Goal: Task Accomplishment & Management: Complete application form

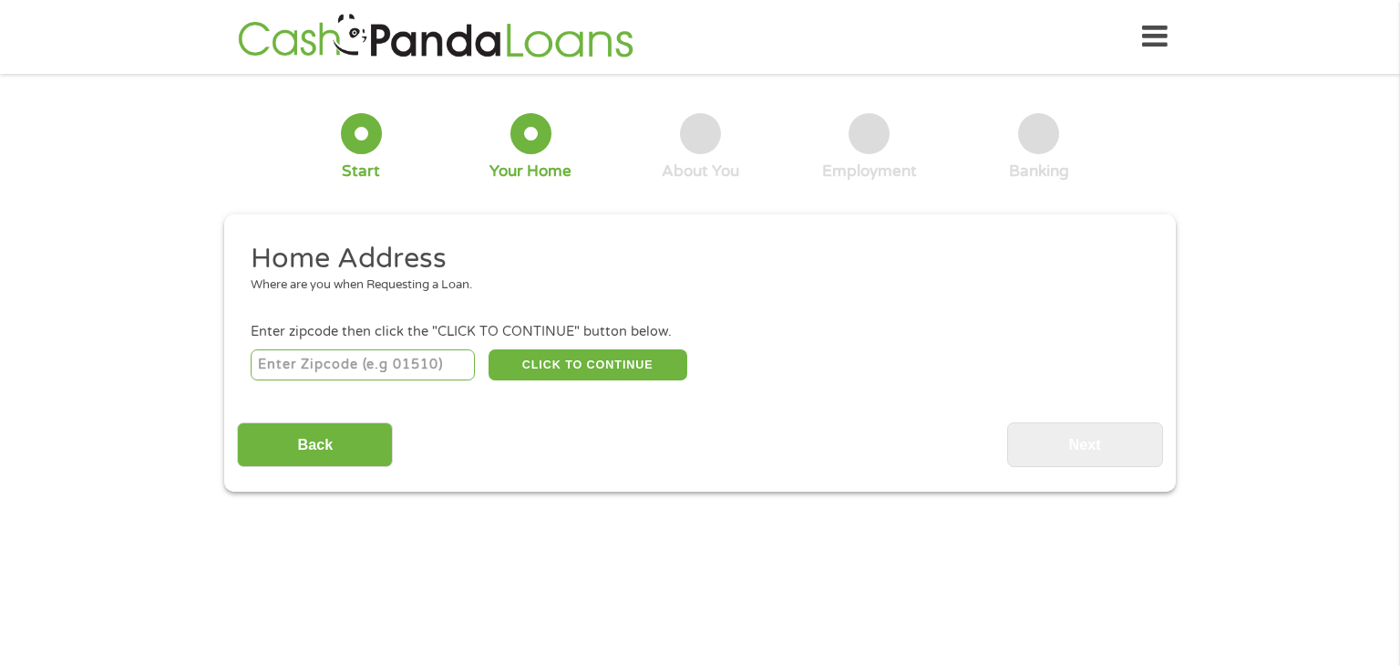
click at [376, 364] on input "number" at bounding box center [363, 364] width 225 height 31
type input "60636"
click at [595, 364] on button "CLICK TO CONTINUE" at bounding box center [588, 364] width 199 height 31
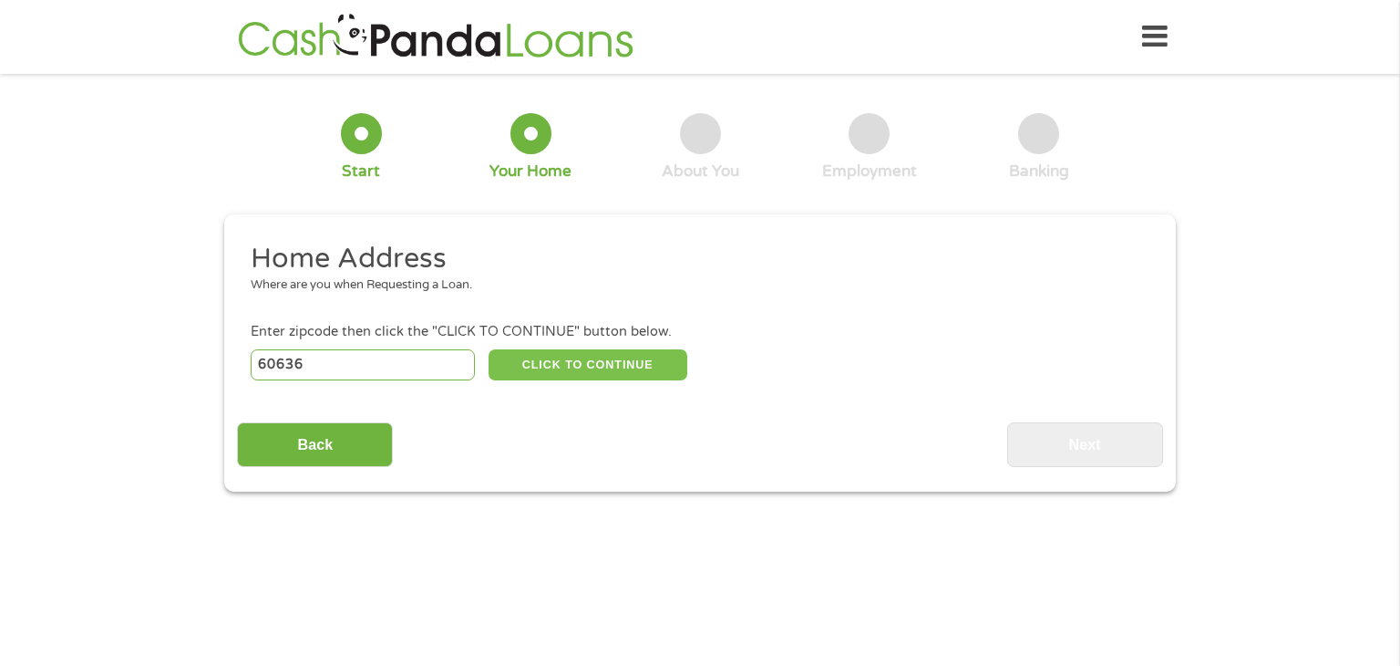
type input "60636"
type input "Chicago"
select select "Illinois"
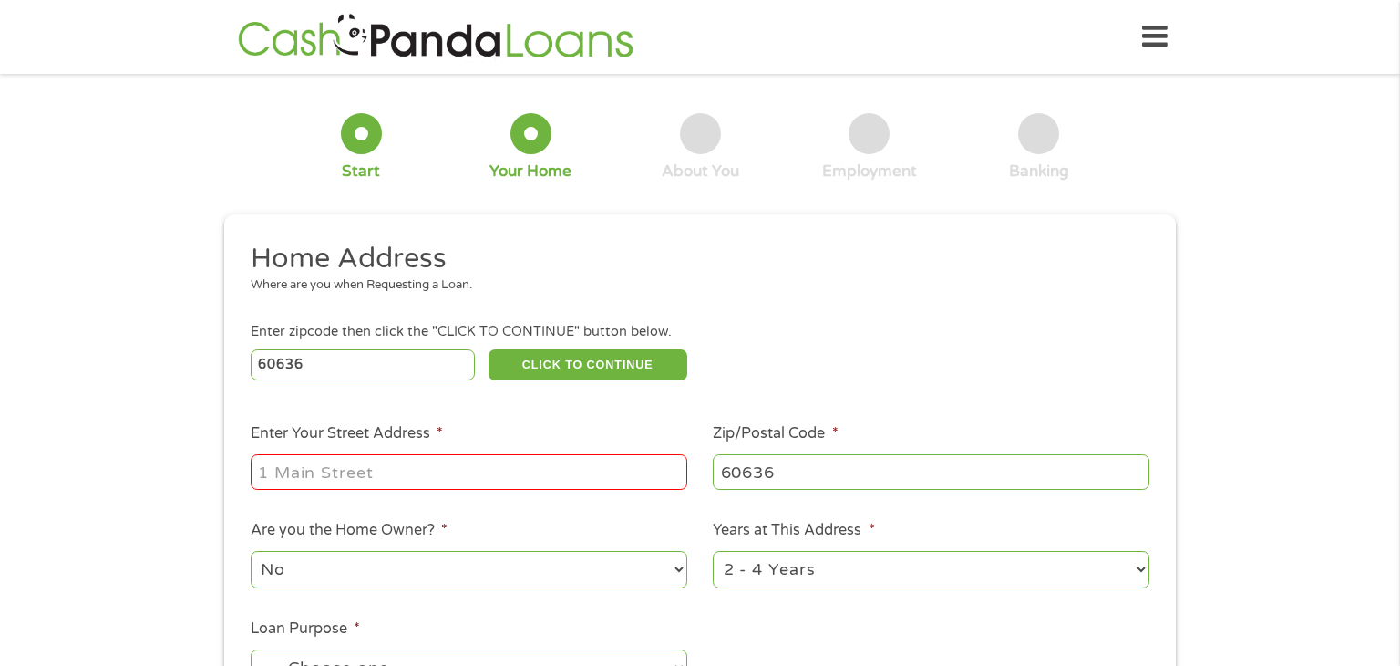
click at [325, 487] on input "Enter Your Street Address *" at bounding box center [469, 471] width 437 height 35
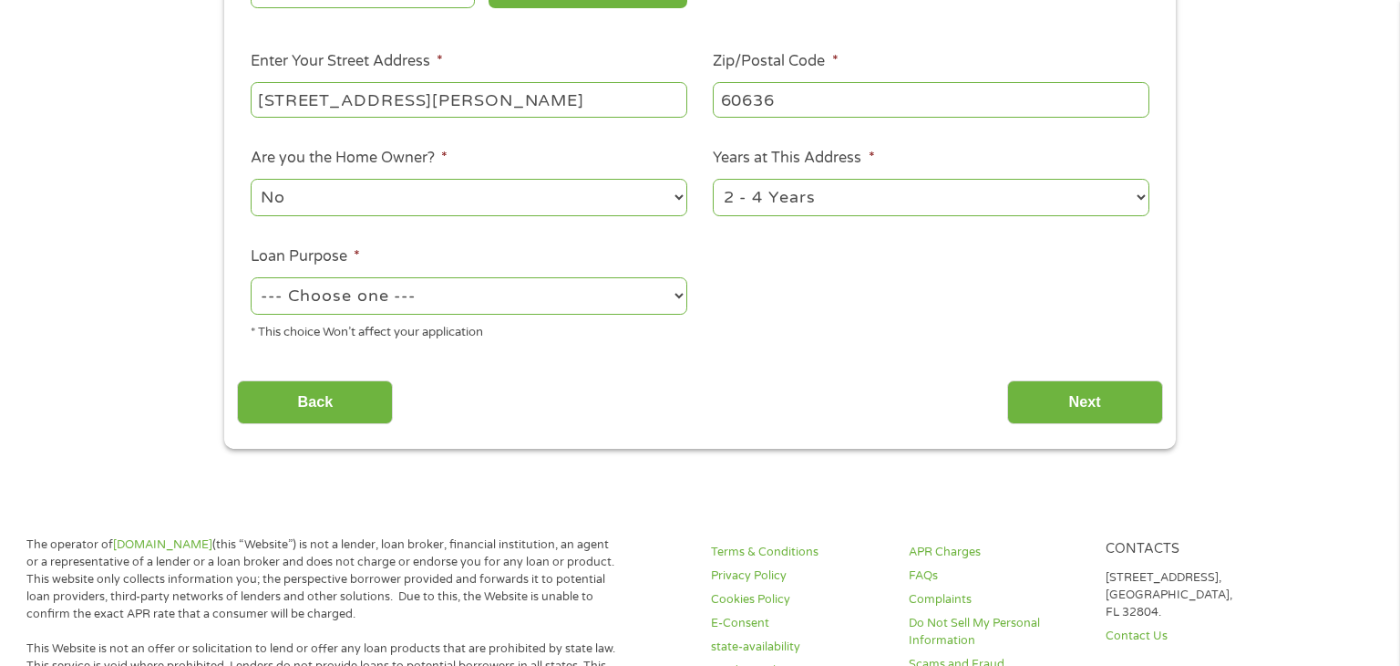
scroll to position [370, 0]
type input "6620 South Bishop Street"
click at [1116, 194] on select "1 Year or less 1 - 2 Years 2 - 4 Years Over 4 Years" at bounding box center [931, 199] width 437 height 37
select select "12months"
click at [713, 182] on select "1 Year or less 1 - 2 Years 2 - 4 Years Over 4 Years" at bounding box center [931, 199] width 437 height 37
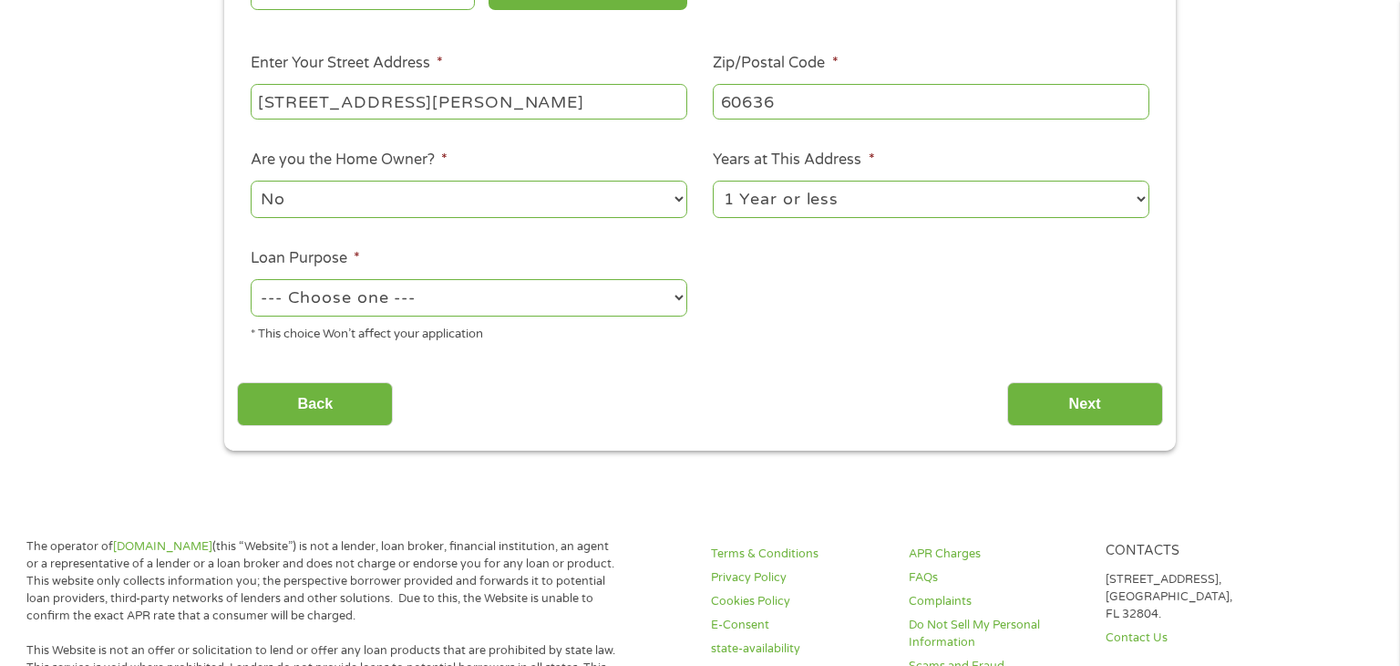
click at [672, 303] on select "--- Choose one --- Pay Bills Debt Consolidation Home Improvement Major Purchase…" at bounding box center [469, 297] width 437 height 37
select select "other"
click at [251, 281] on select "--- Choose one --- Pay Bills Debt Consolidation Home Improvement Major Purchase…" at bounding box center [469, 297] width 437 height 37
click at [1075, 397] on input "Next" at bounding box center [1086, 404] width 156 height 45
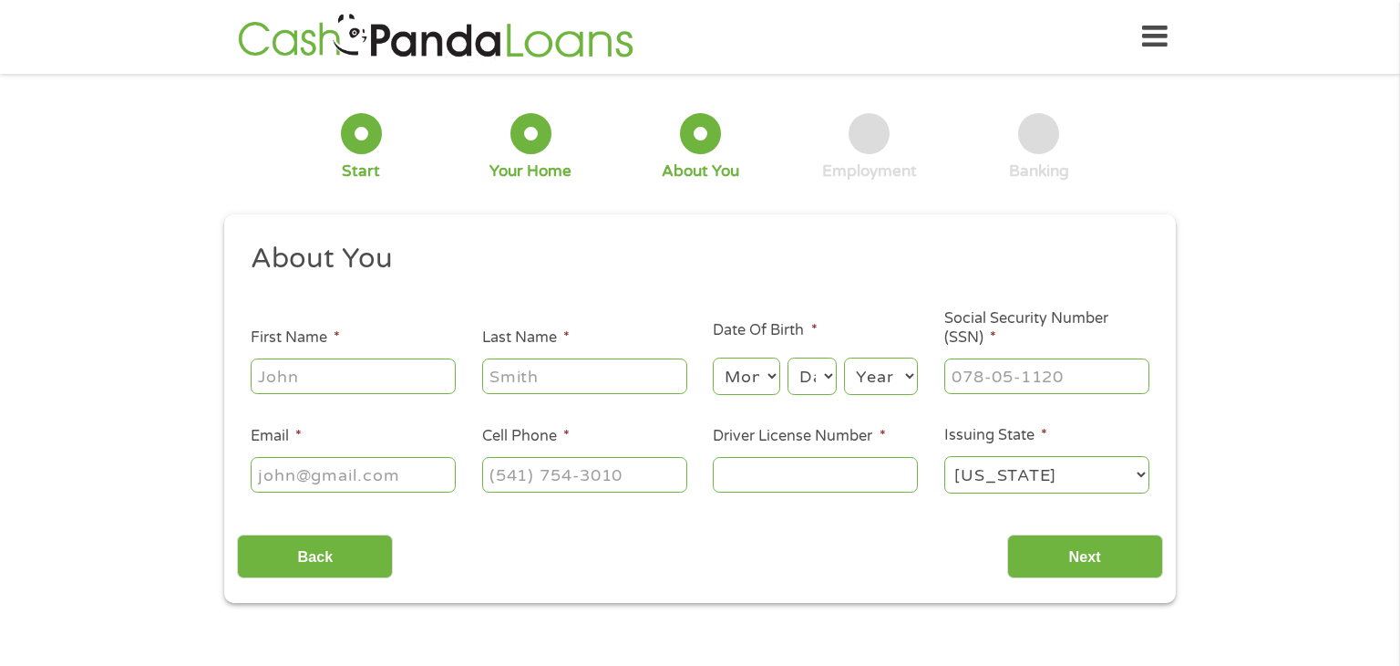
scroll to position [0, 0]
click at [292, 377] on input "First Name *" at bounding box center [353, 375] width 205 height 35
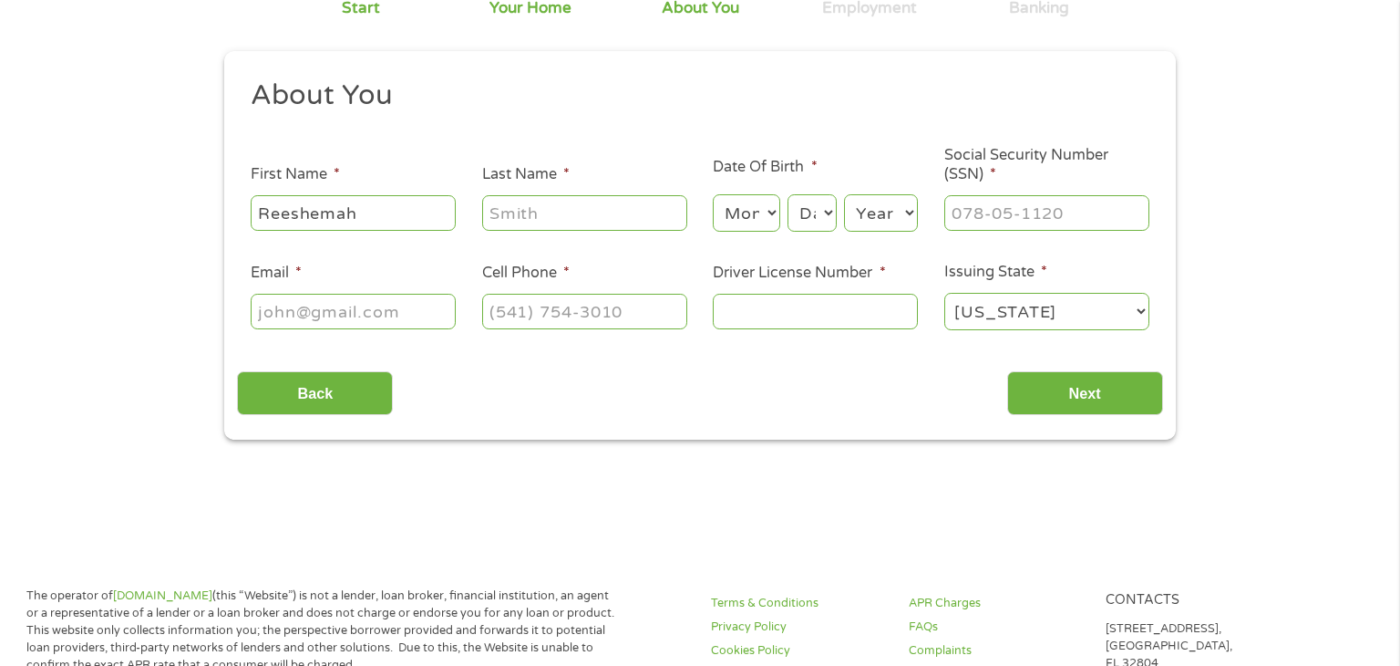
scroll to position [157, 0]
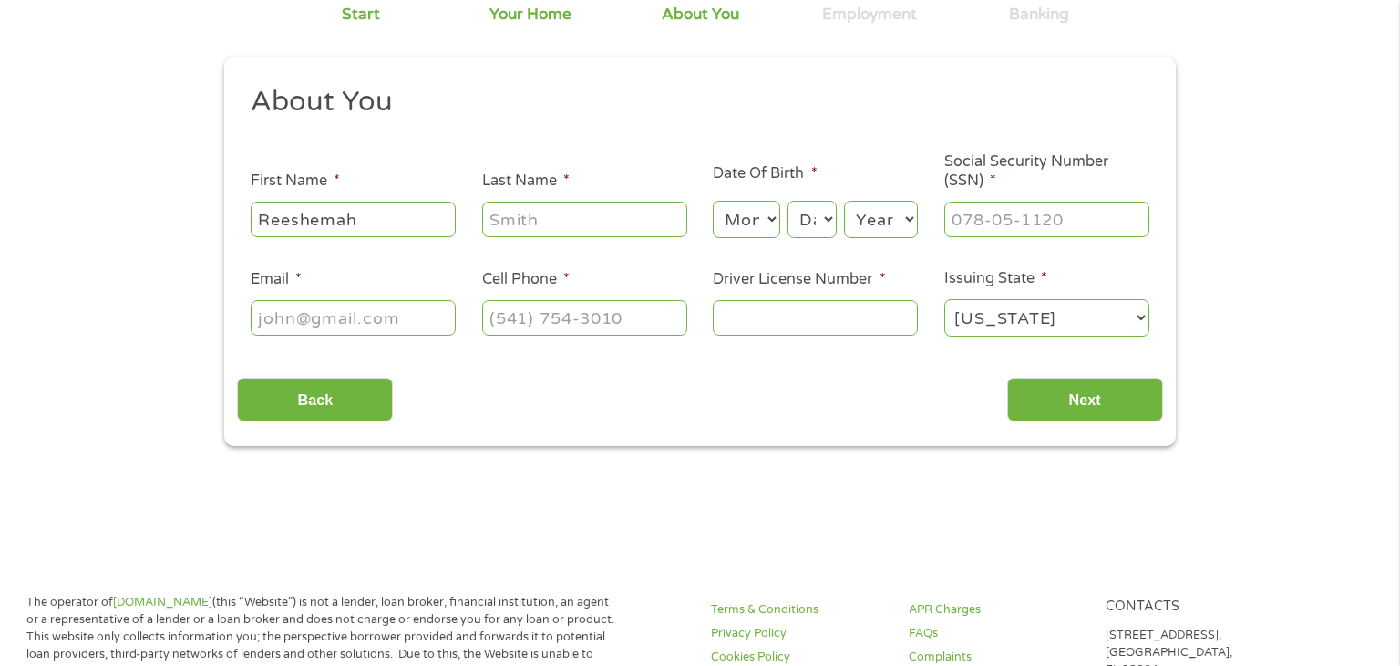
type input "Reeshemah"
click at [548, 214] on input "Last Name *" at bounding box center [584, 219] width 205 height 35
type input "j"
type input "Jones"
click at [773, 224] on select "Month 1 2 3 4 5 6 7 8 9 10 11 12" at bounding box center [746, 219] width 67 height 37
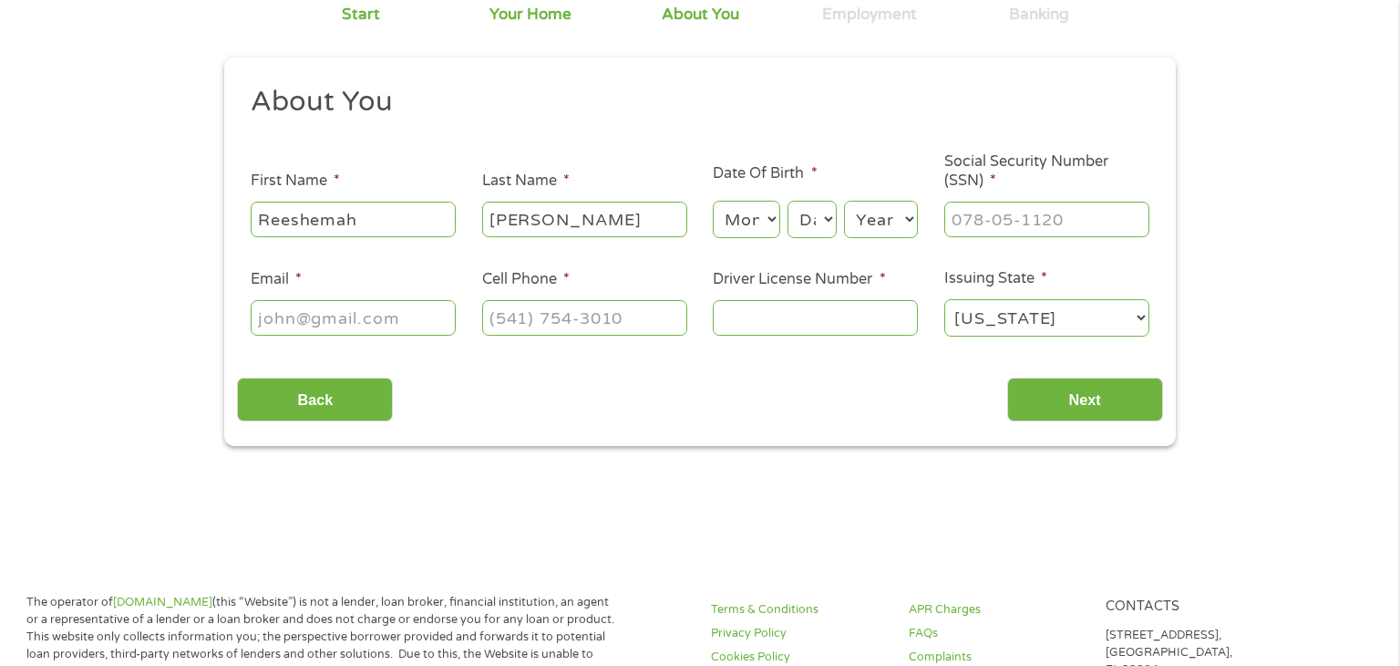
select select "9"
click at [713, 202] on select "Month 1 2 3 4 5 6 7 8 9 10 11 12" at bounding box center [746, 219] width 67 height 37
click at [829, 218] on select "Day 1 2 3 4 5 6 7 8 9 10 11 12 13 14 15 16 17 18 19 20 21 22 23 24 25 26 27 28 …" at bounding box center [812, 219] width 49 height 37
select select "20"
click at [788, 202] on select "Day 1 2 3 4 5 6 7 8 9 10 11 12 13 14 15 16 17 18 19 20 21 22 23 24 25 26 27 28 …" at bounding box center [812, 219] width 49 height 37
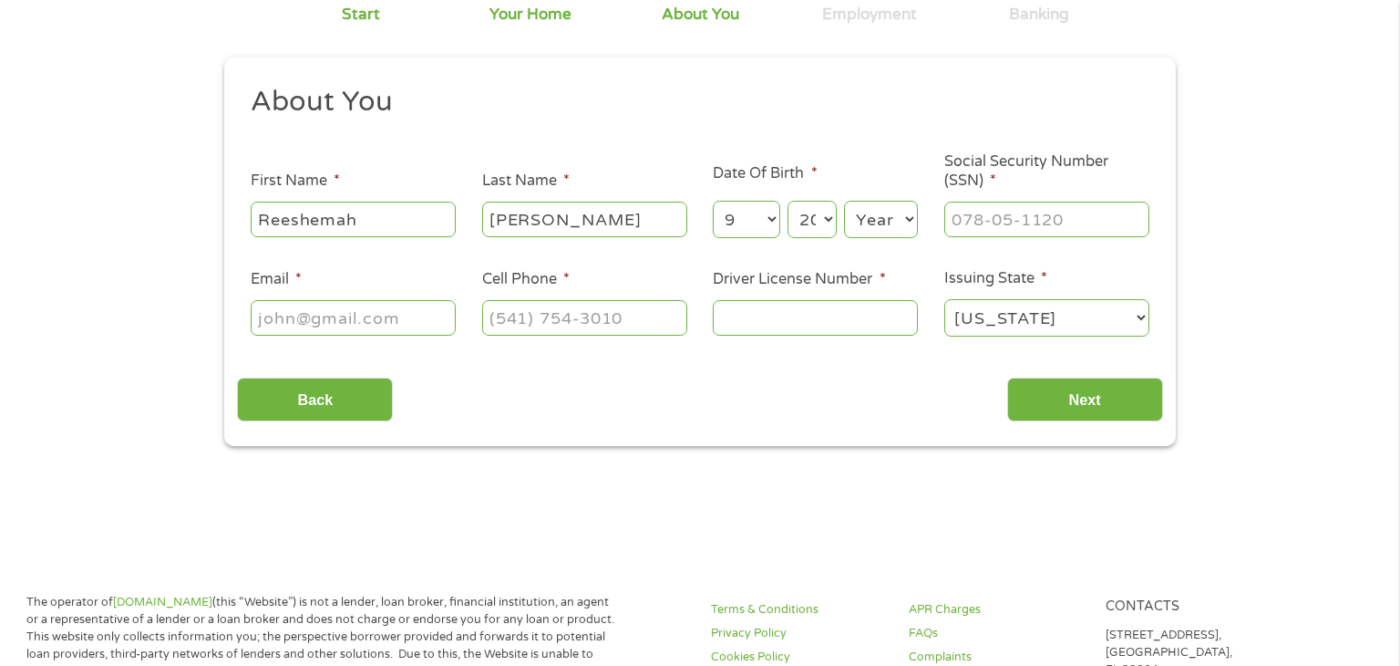
click at [910, 218] on select "Year 2007 2006 2005 2004 2003 2002 2001 2000 1999 1998 1997 1996 1995 1994 1993…" at bounding box center [881, 219] width 74 height 37
select select "1980"
click at [844, 202] on select "Year 2007 2006 2005 2004 2003 2002 2001 2000 1999 1998 1997 1996 1995 1994 1993…" at bounding box center [881, 219] width 74 height 37
click at [1000, 212] on input "Social Security Number (SSN) *" at bounding box center [1047, 219] width 205 height 35
type input "587-39-6819"
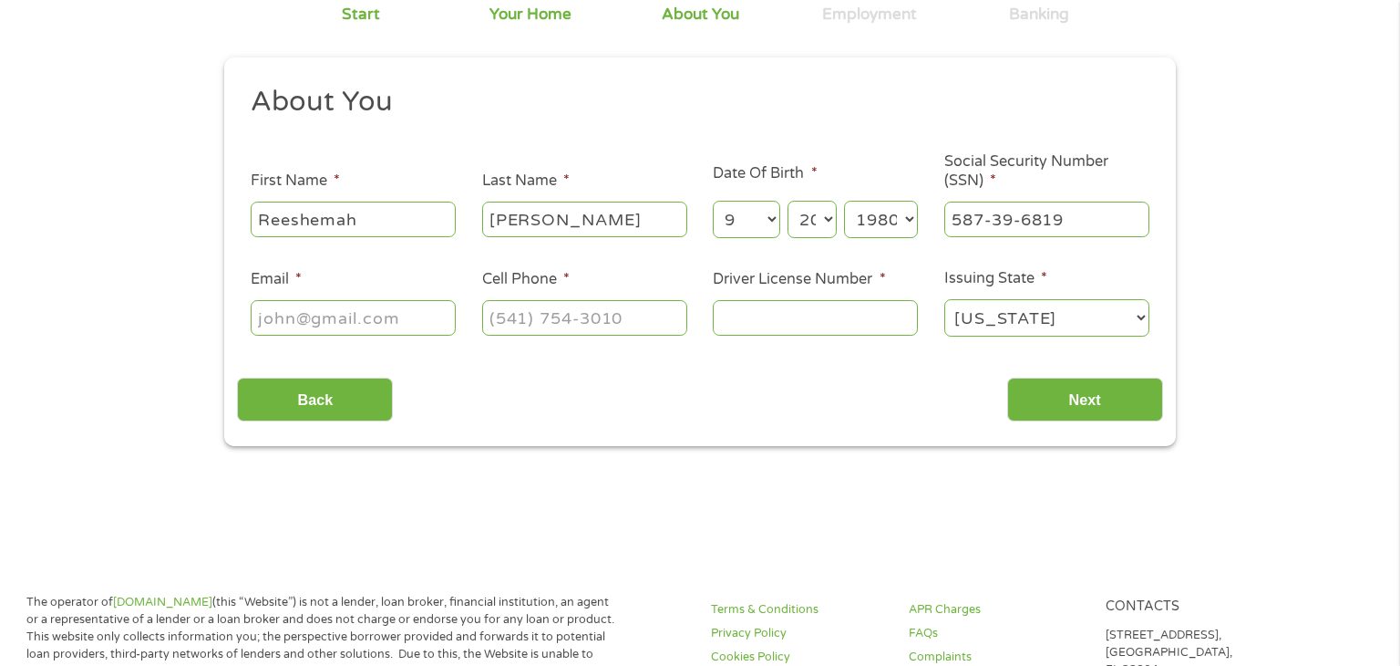
click at [280, 326] on input "Email *" at bounding box center [353, 317] width 205 height 35
type input "msresjj@gmail.com"
click at [575, 318] on input "Cell Phone *" at bounding box center [584, 317] width 205 height 35
type input "(773) 242-5083"
click at [734, 315] on input "Driver License Number *" at bounding box center [815, 317] width 205 height 35
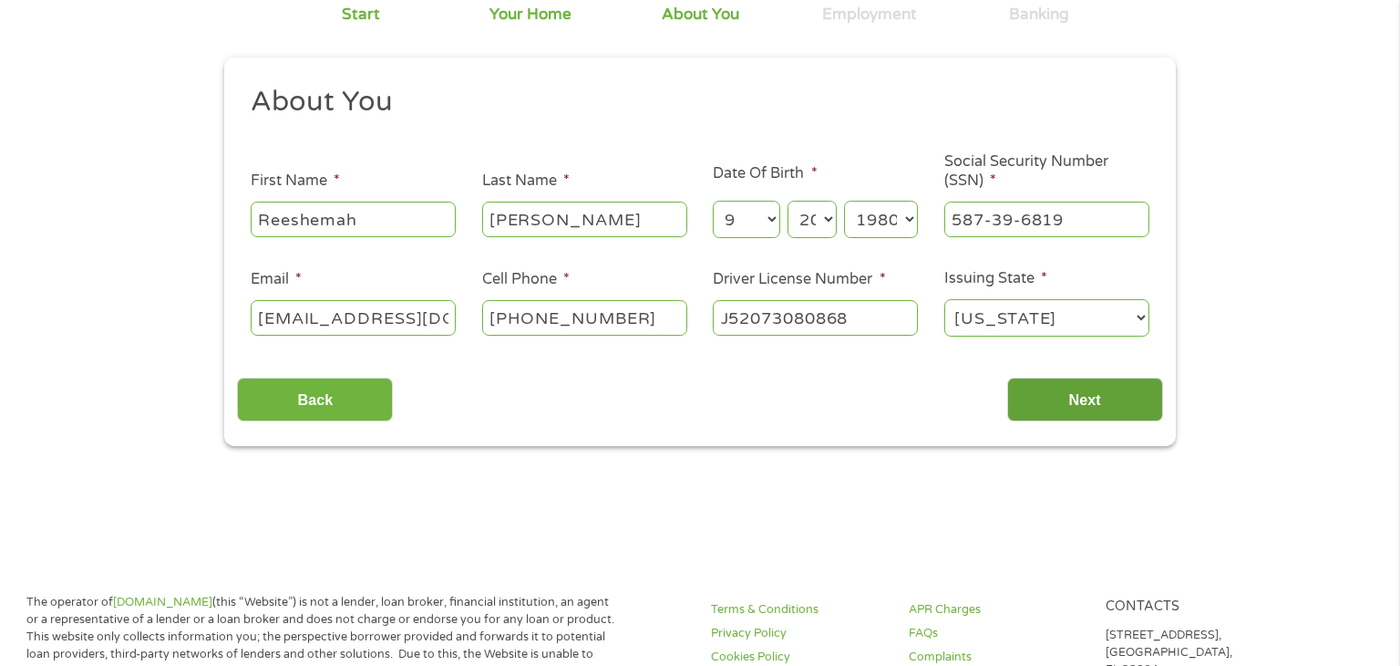
type input "J52073080868"
click at [1111, 408] on input "Next" at bounding box center [1086, 399] width 156 height 45
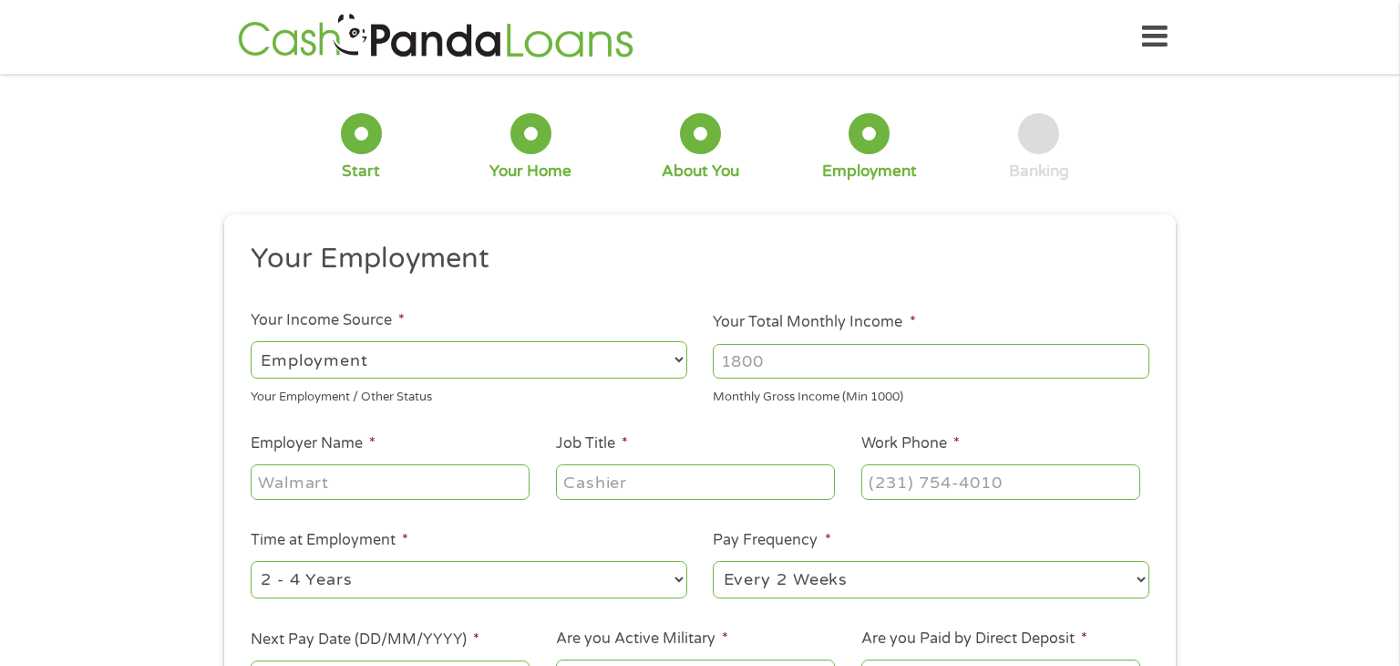
scroll to position [0, 0]
click at [810, 357] on input "Your Total Monthly Income *" at bounding box center [931, 361] width 437 height 35
type input "2800"
click at [283, 481] on input "Employer Name *" at bounding box center [390, 481] width 279 height 35
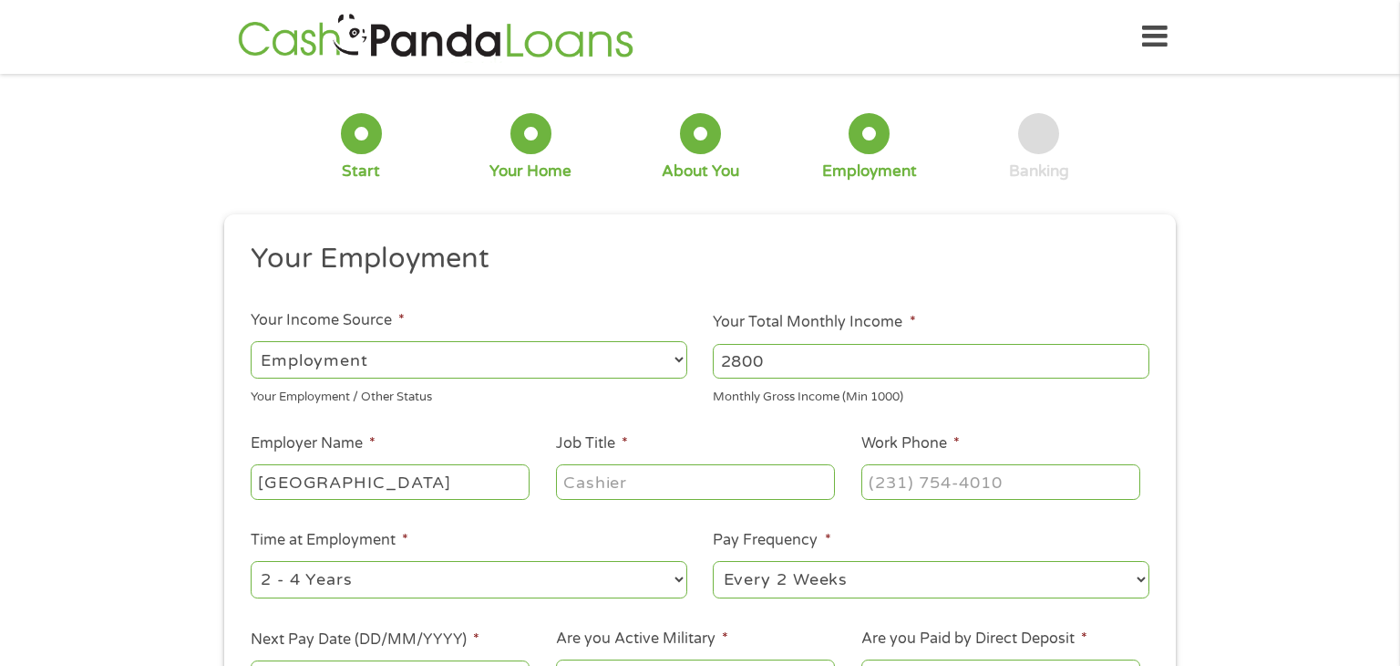
type input "Rush University medical Center"
click at [617, 484] on input "Job Title *" at bounding box center [695, 481] width 279 height 35
type input "Hazardous Waste Specialist"
click at [884, 478] on input "Work Phone *" at bounding box center [1001, 481] width 279 height 35
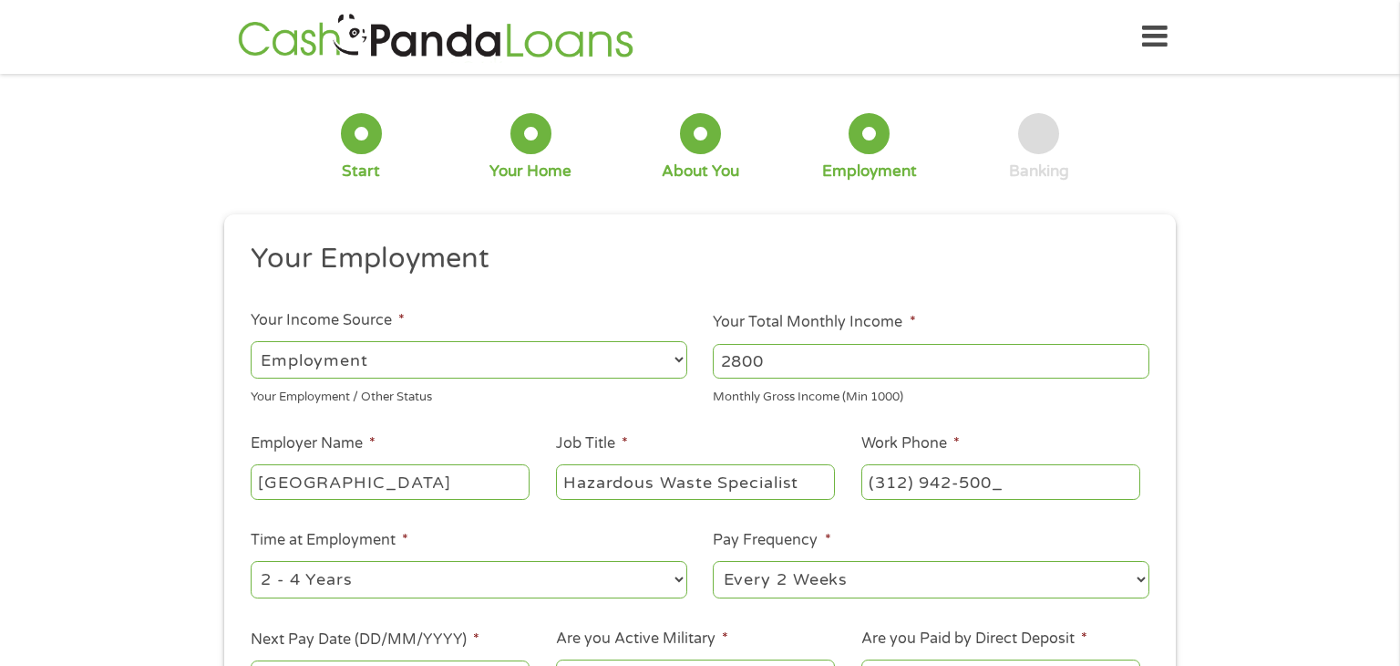
type input "(312) 942-5000"
click at [672, 584] on select "--- Choose one --- 1 Year or less 1 - 2 Years 2 - 4 Years Over 4 Years" at bounding box center [469, 579] width 437 height 37
select select "24months"
click at [251, 562] on select "--- Choose one --- 1 Year or less 1 - 2 Years 2 - 4 Years Over 4 Years" at bounding box center [469, 579] width 437 height 37
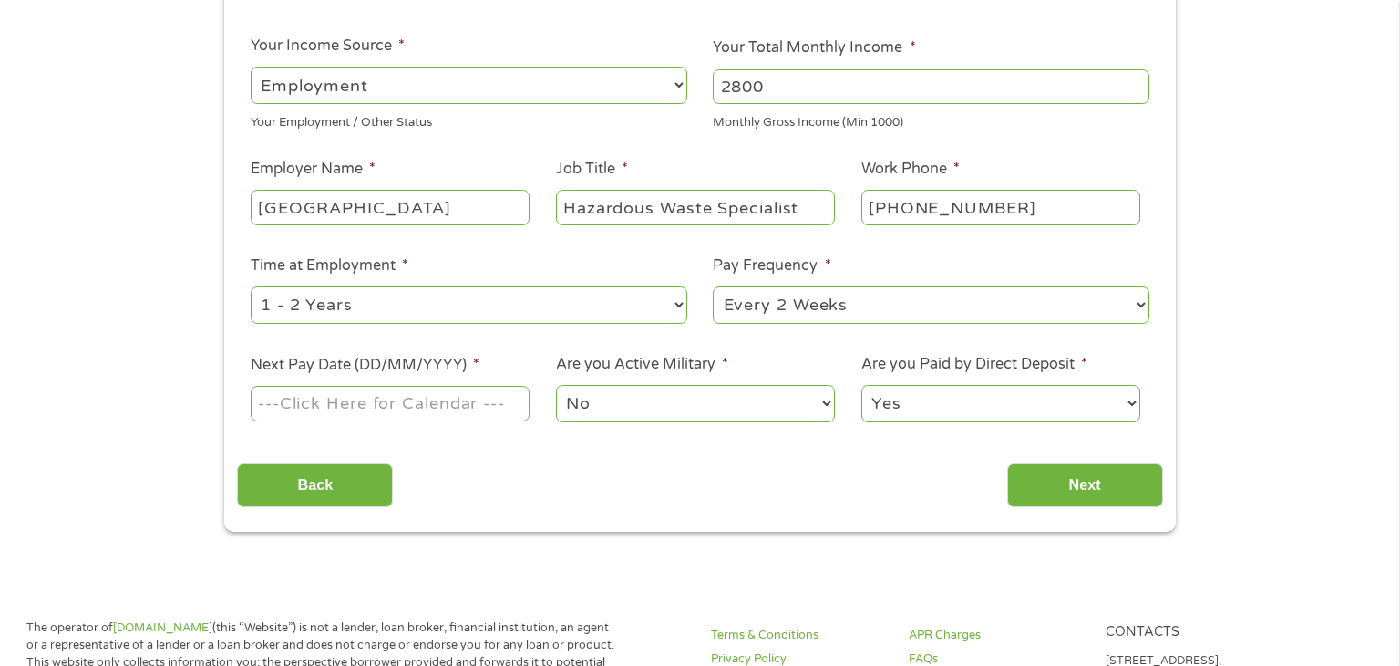
scroll to position [284, 0]
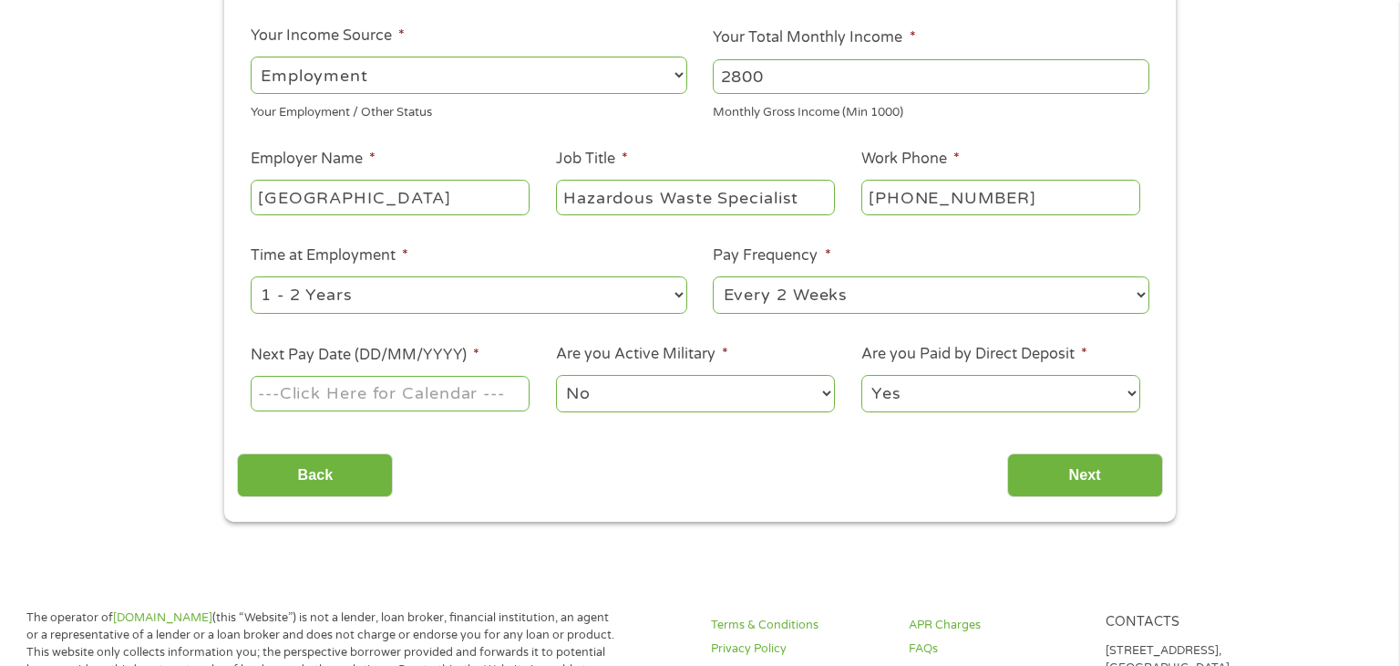
click at [370, 392] on input "Next Pay Date (DD/MM/YYYY) *" at bounding box center [390, 393] width 279 height 35
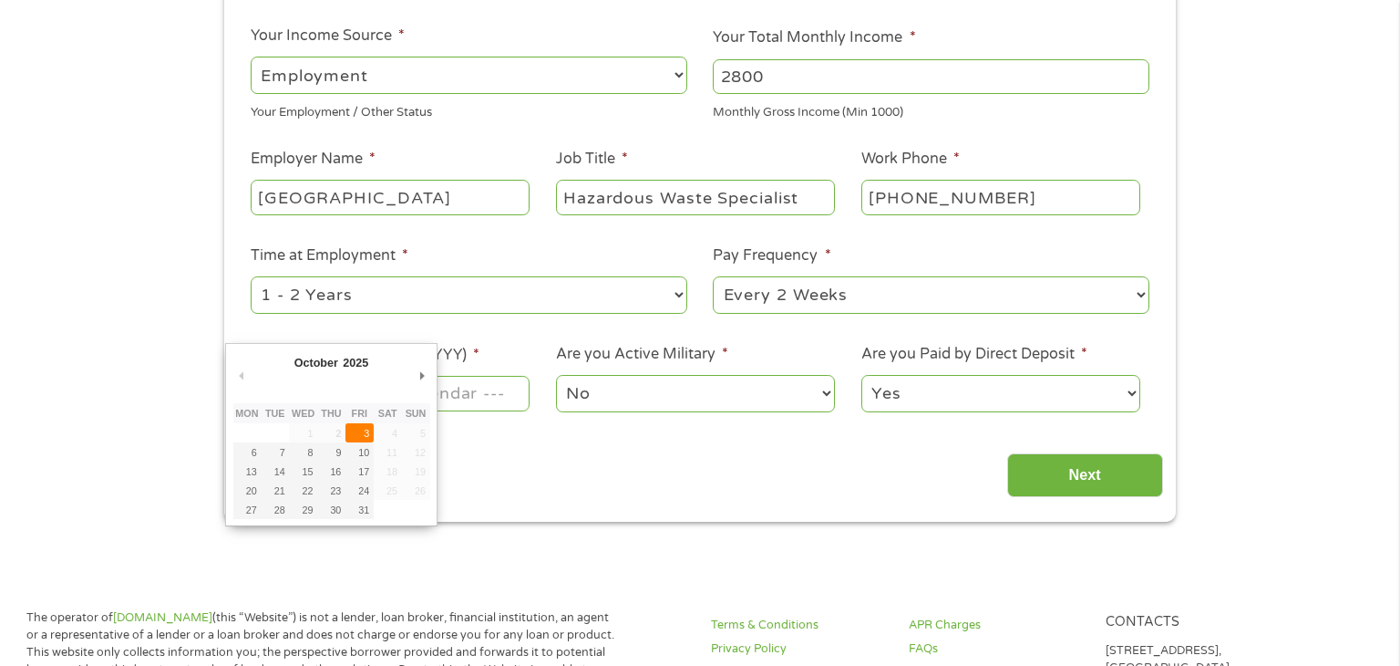
type input "03/10/2025"
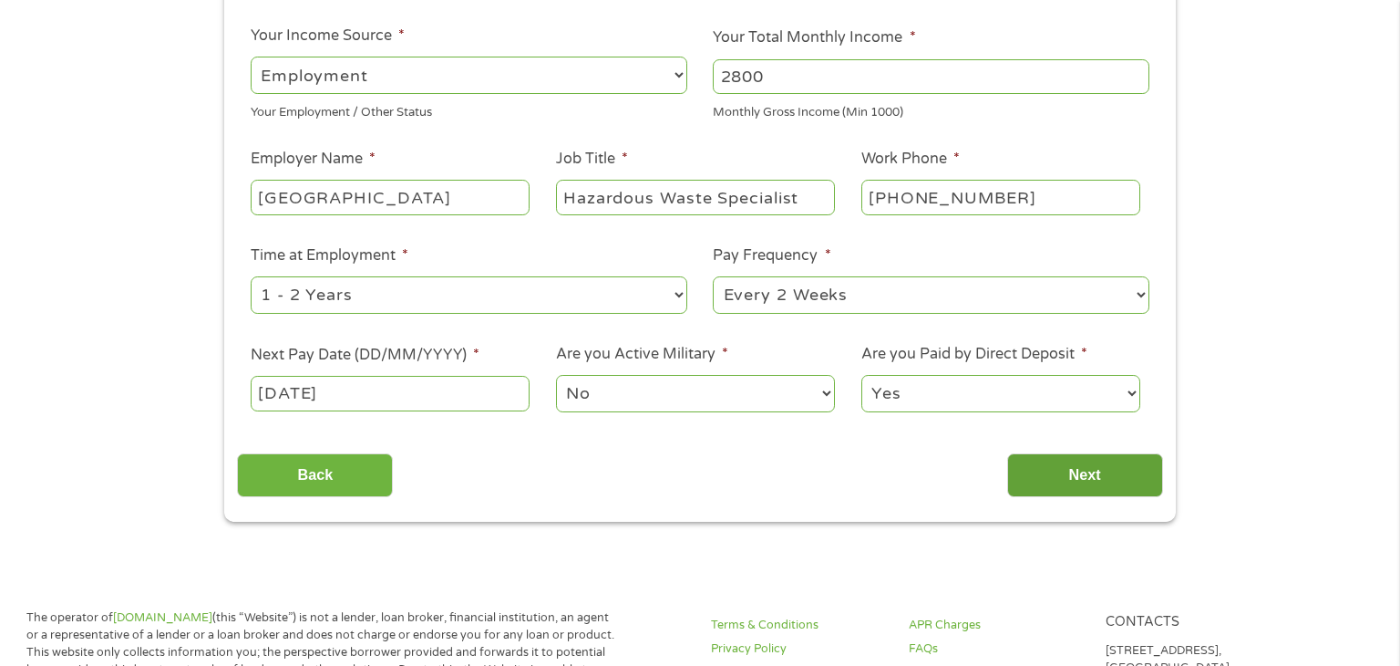
click at [1108, 476] on input "Next" at bounding box center [1086, 475] width 156 height 45
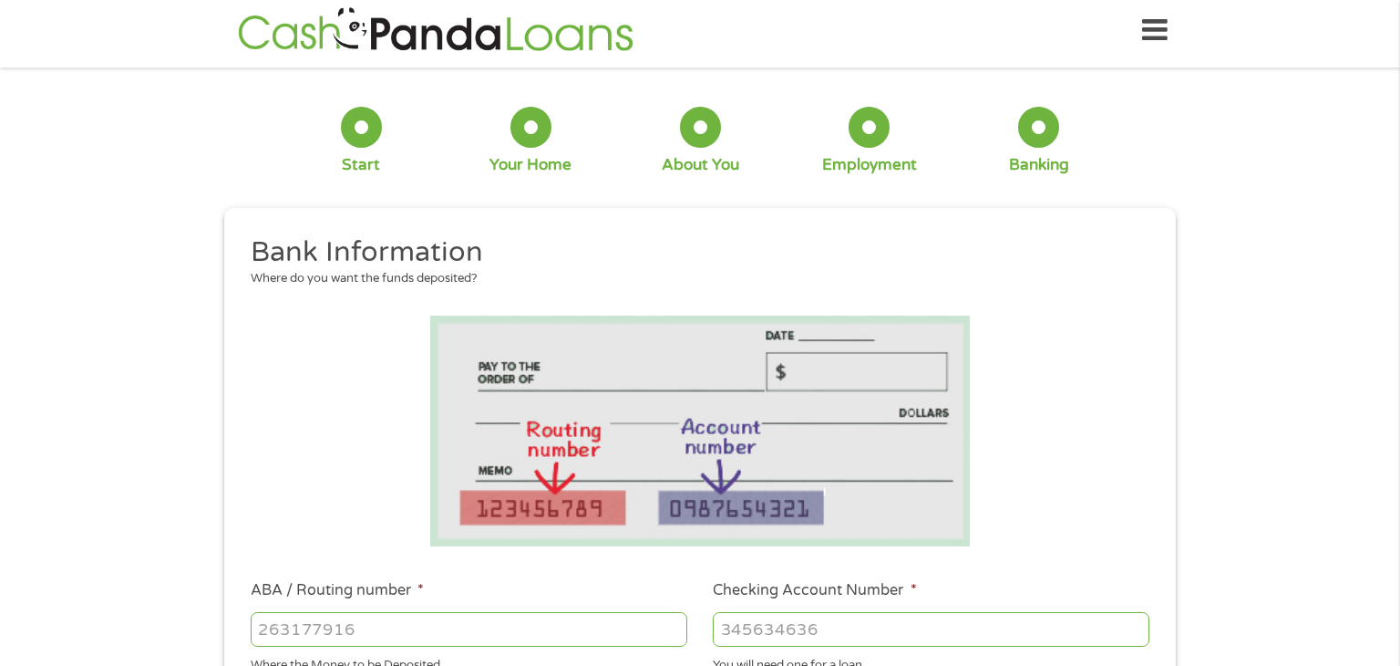
scroll to position [0, 0]
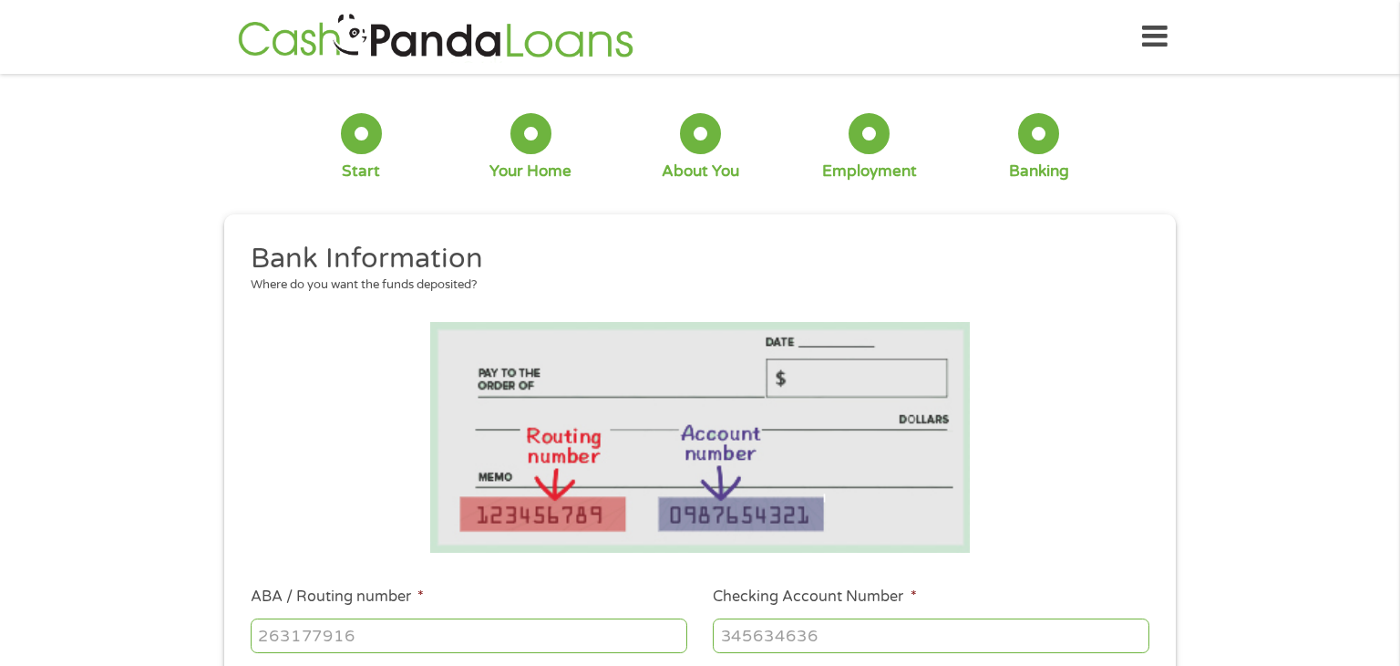
click at [383, 638] on input "ABA / Routing number *" at bounding box center [469, 635] width 437 height 35
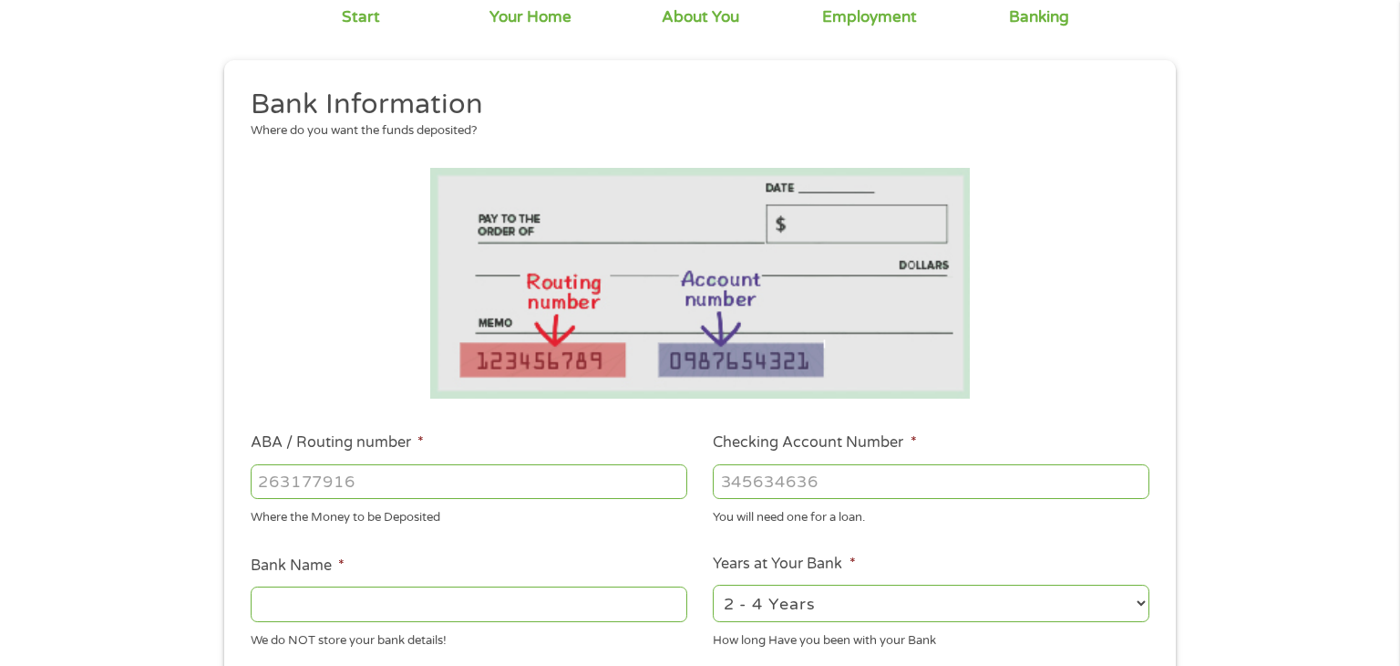
scroll to position [157, 0]
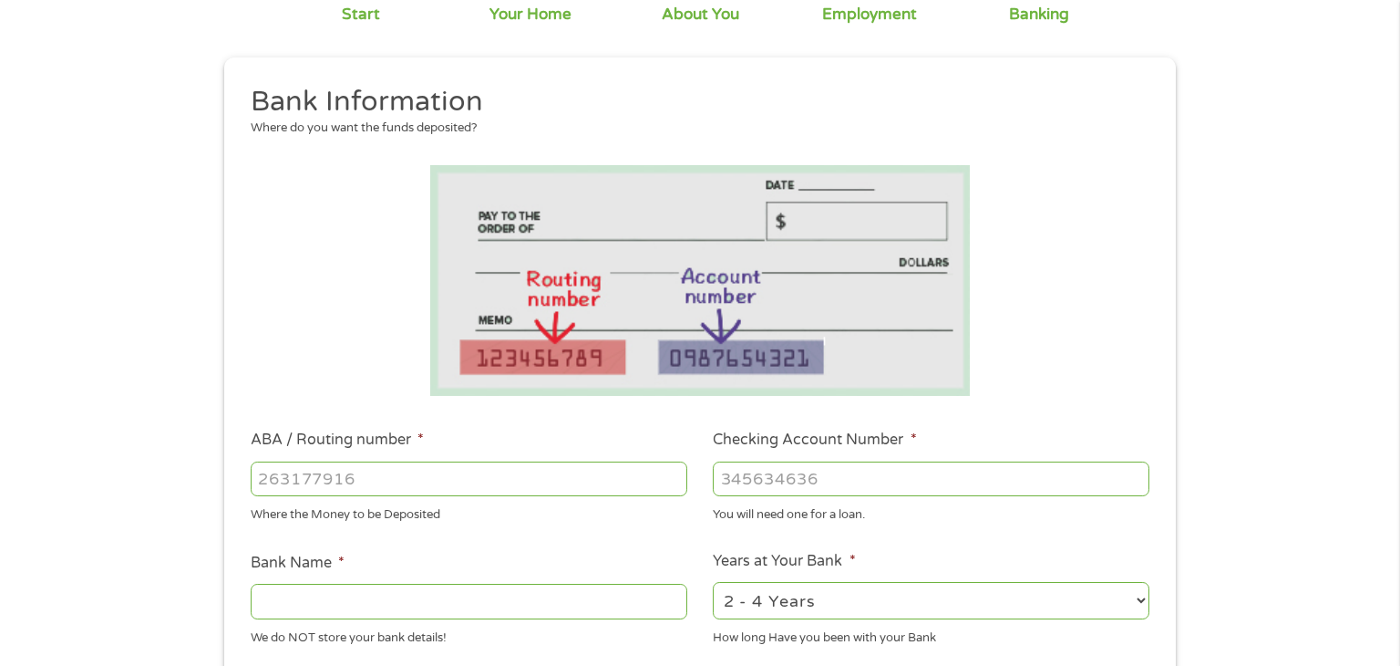
click at [350, 474] on input "ABA / Routing number *" at bounding box center [469, 478] width 437 height 35
type input "7"
type input "256074974"
type input "NAVY FEDERAL CREDIT UNION"
type input "256074974"
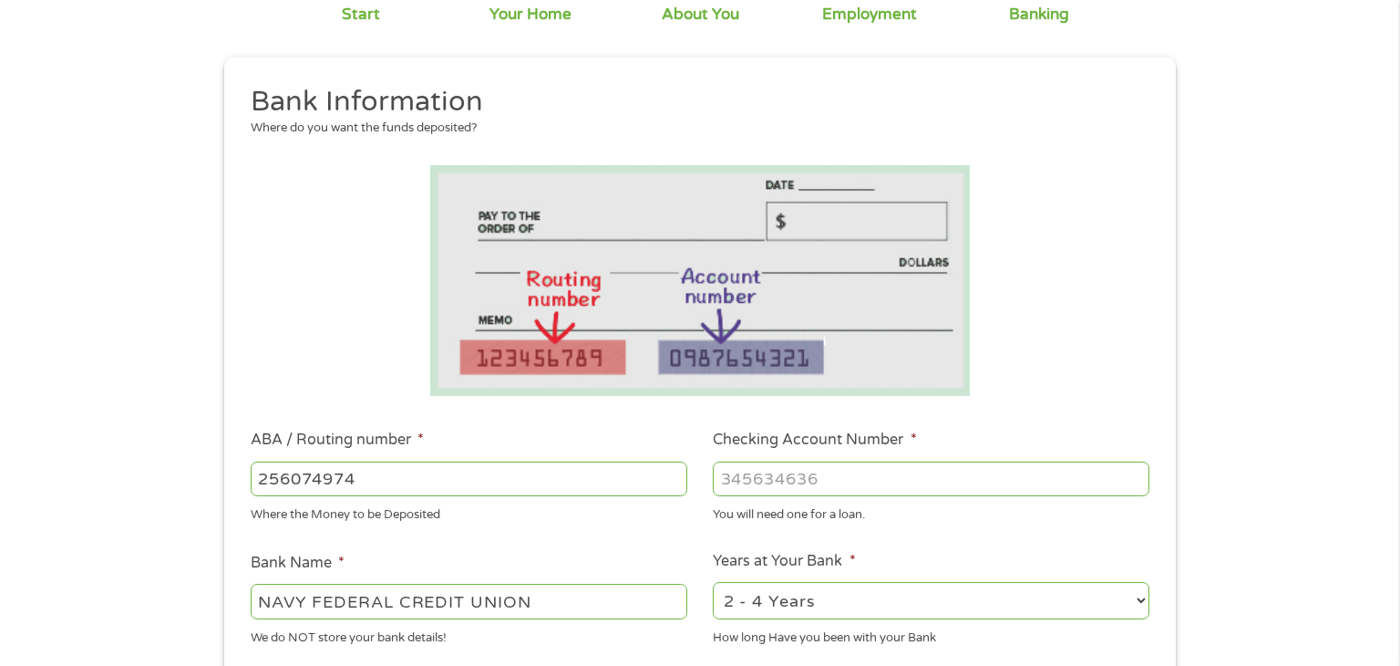
click at [780, 478] on input "Checking Account Number *" at bounding box center [931, 478] width 437 height 35
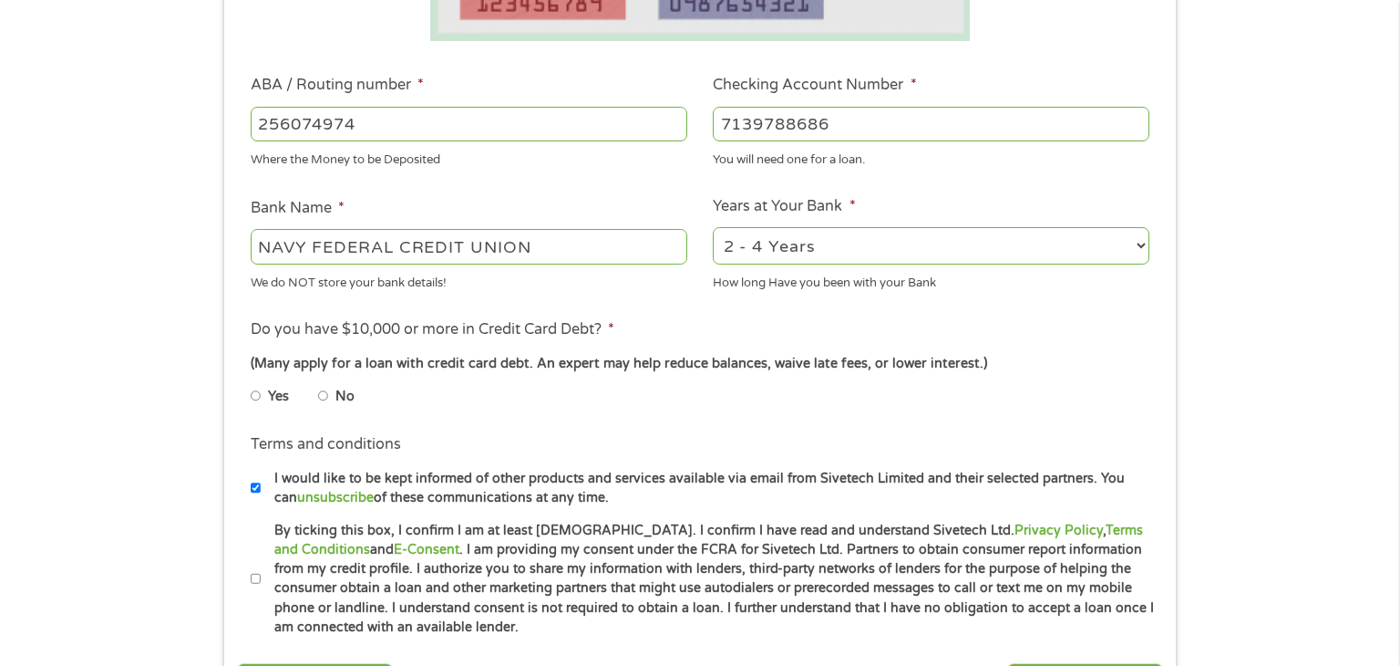
scroll to position [523, 0]
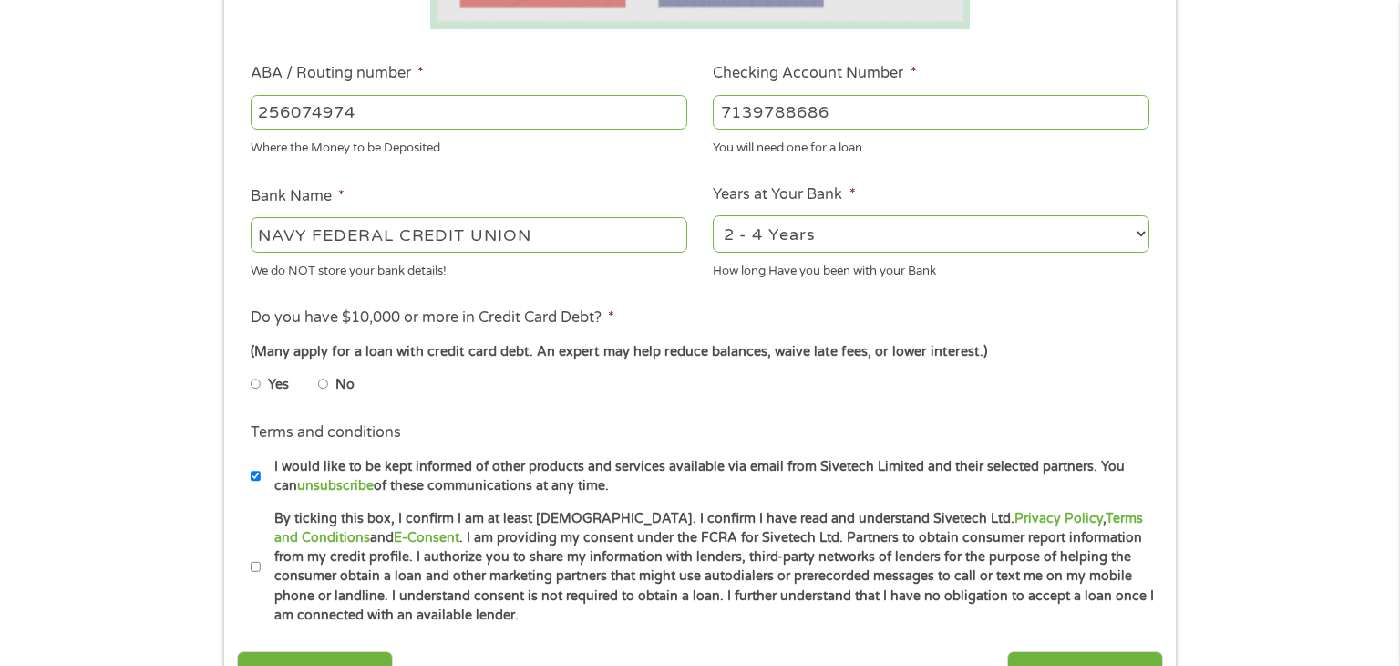
type input "7139788686"
click at [327, 386] on input "No" at bounding box center [323, 383] width 11 height 29
radio input "true"
click at [262, 477] on label "I would like to be kept informed of other products and services available via e…" at bounding box center [708, 476] width 894 height 39
click at [262, 477] on input "I would like to be kept informed of other products and services available via e…" at bounding box center [256, 475] width 11 height 29
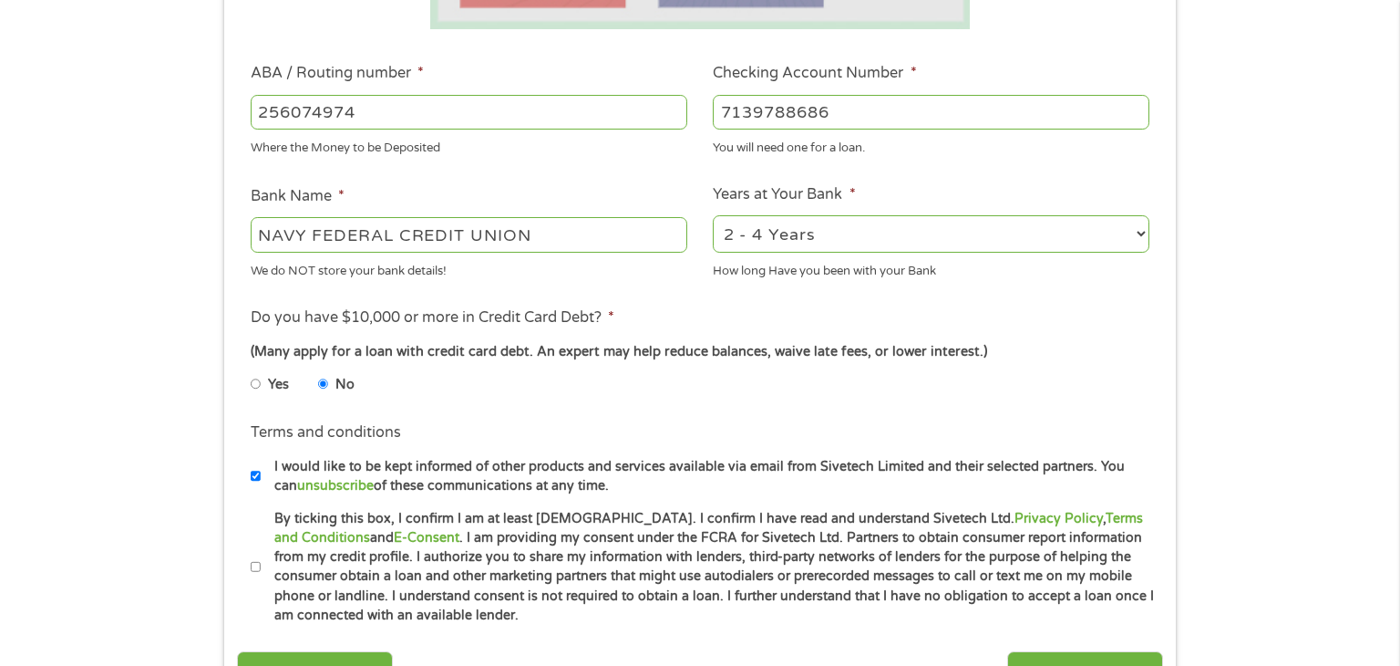
checkbox input "false"
click at [252, 568] on input "By ticking this box, I confirm I am at least 18 years old. I confirm I have rea…" at bounding box center [256, 567] width 11 height 29
checkbox input "true"
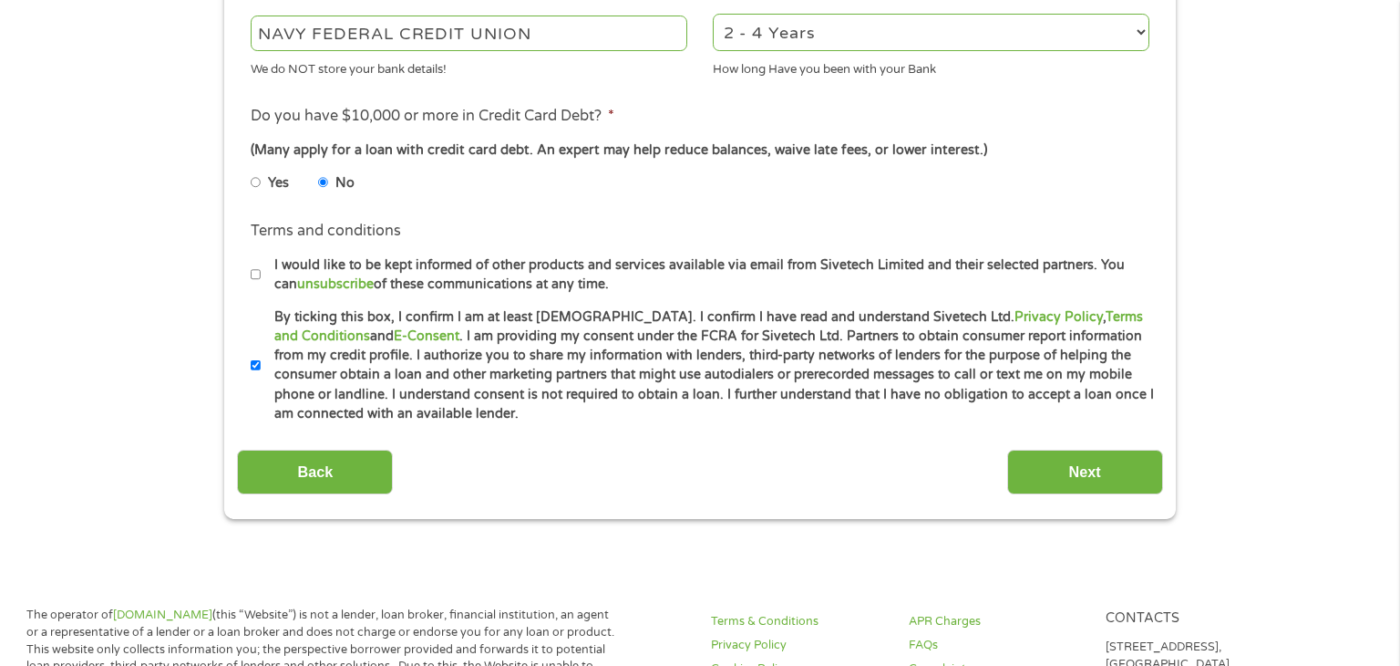
scroll to position [744, 0]
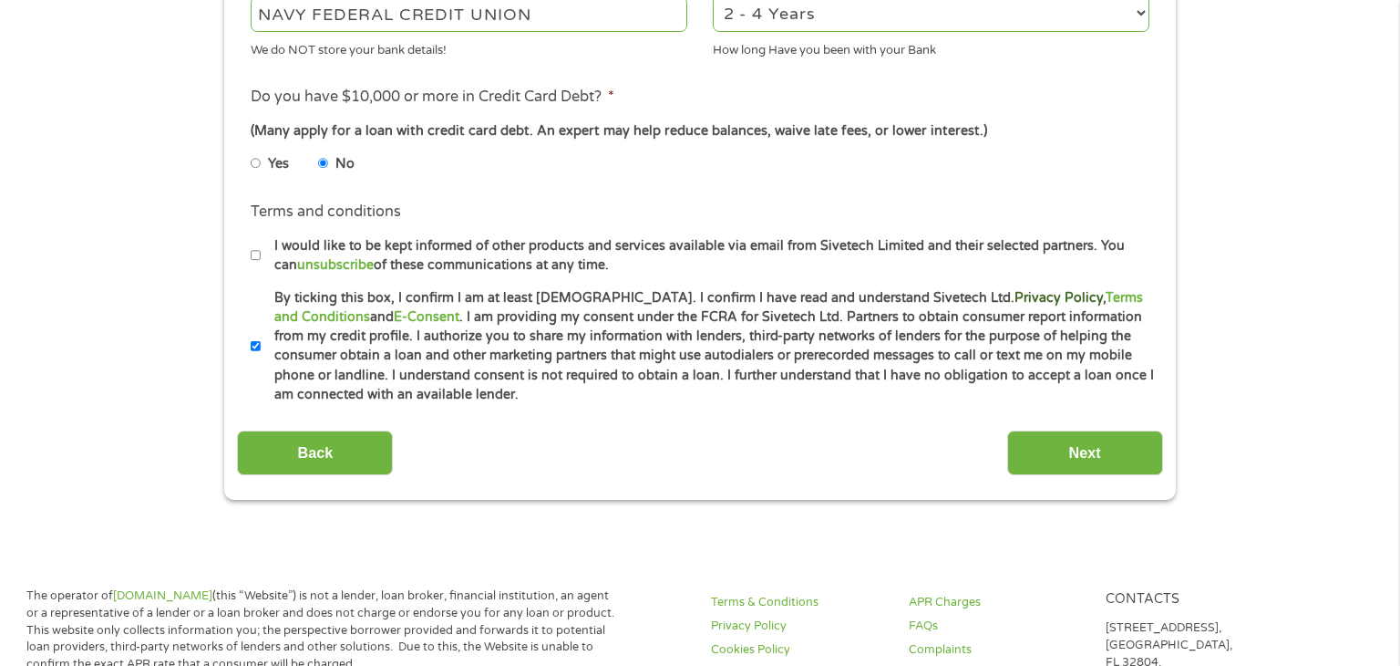
click at [1015, 300] on link "Privacy Policy" at bounding box center [1059, 298] width 88 height 16
click at [1075, 296] on link "Terms and Conditions" at bounding box center [708, 307] width 869 height 35
click at [1115, 459] on input "Next" at bounding box center [1086, 452] width 156 height 45
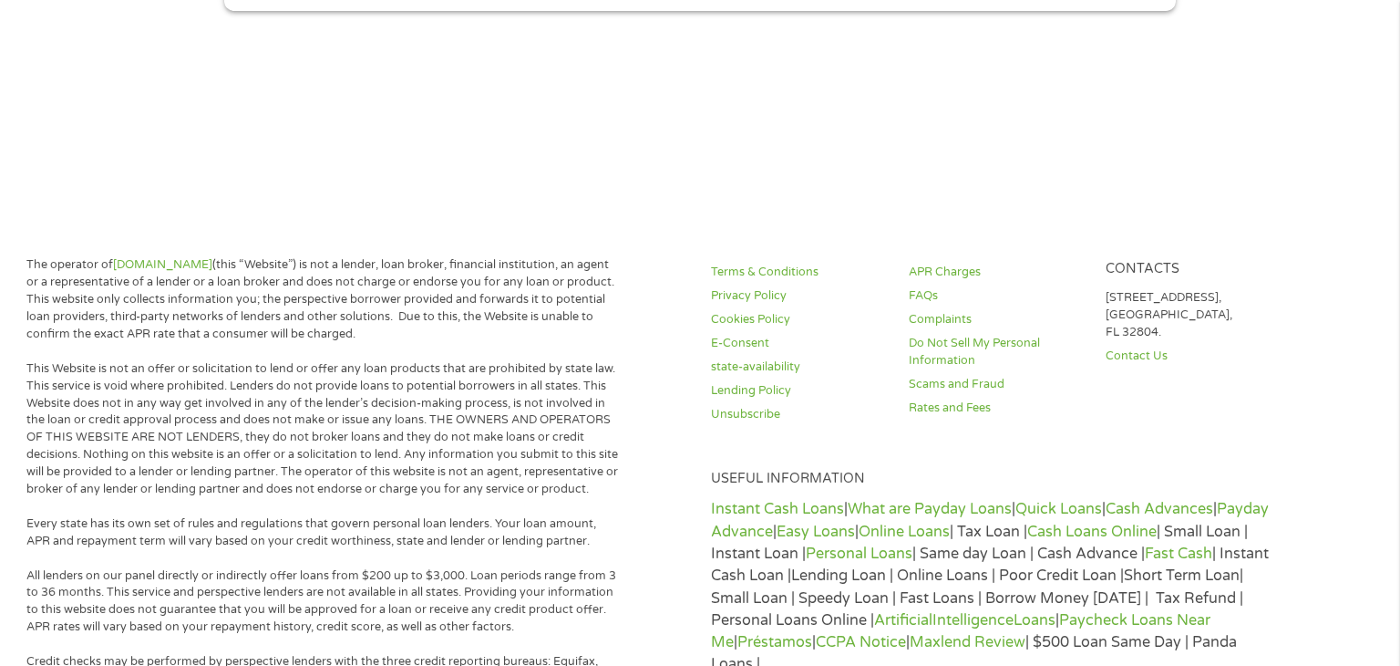
scroll to position [0, 0]
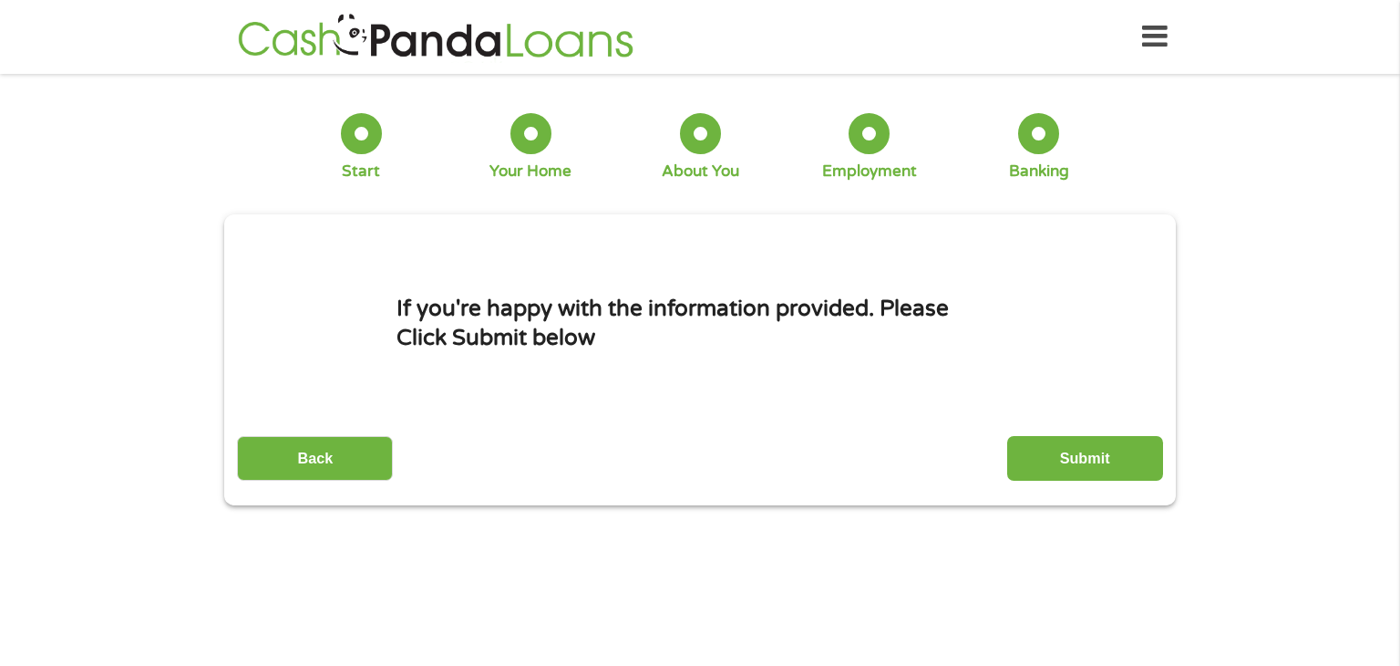
click at [1032, 139] on div at bounding box center [1038, 133] width 41 height 41
click at [873, 150] on div at bounding box center [869, 133] width 41 height 41
click at [336, 452] on input "Back" at bounding box center [315, 458] width 156 height 45
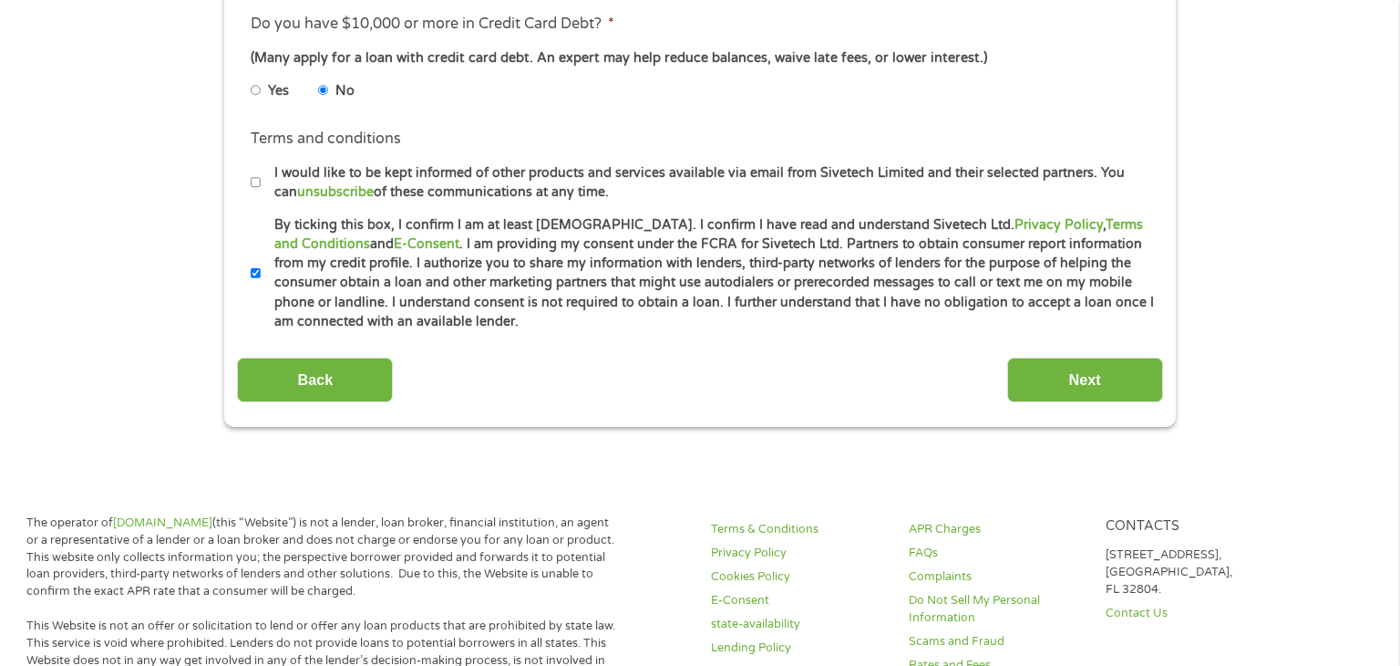
scroll to position [823, 0]
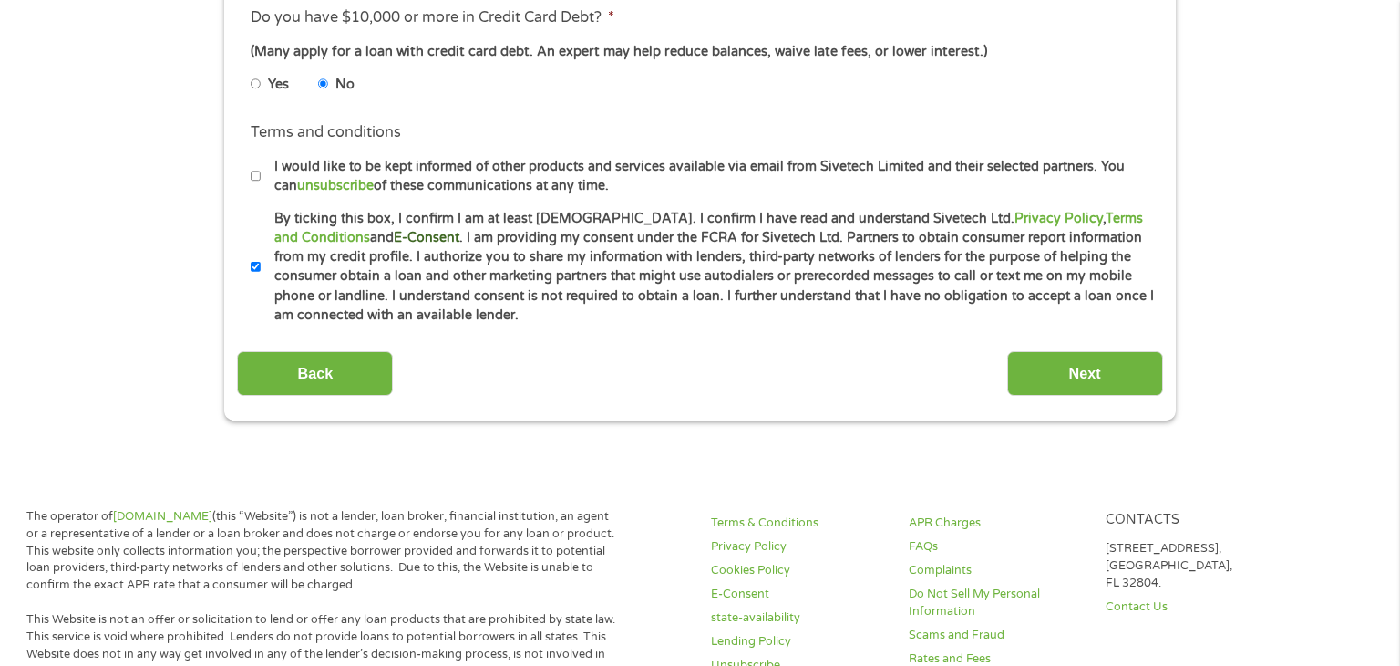
click at [394, 239] on link "E-Consent" at bounding box center [427, 238] width 66 height 16
click at [1048, 377] on input "Next" at bounding box center [1086, 373] width 156 height 45
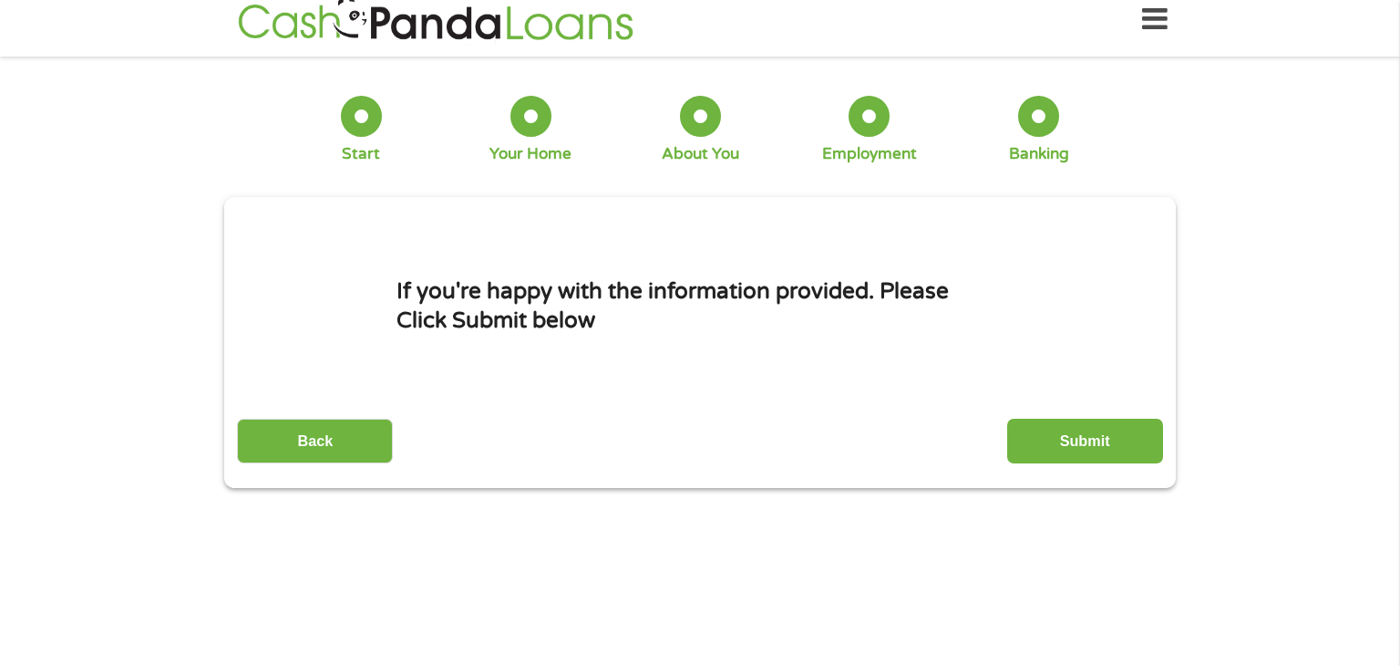
scroll to position [0, 0]
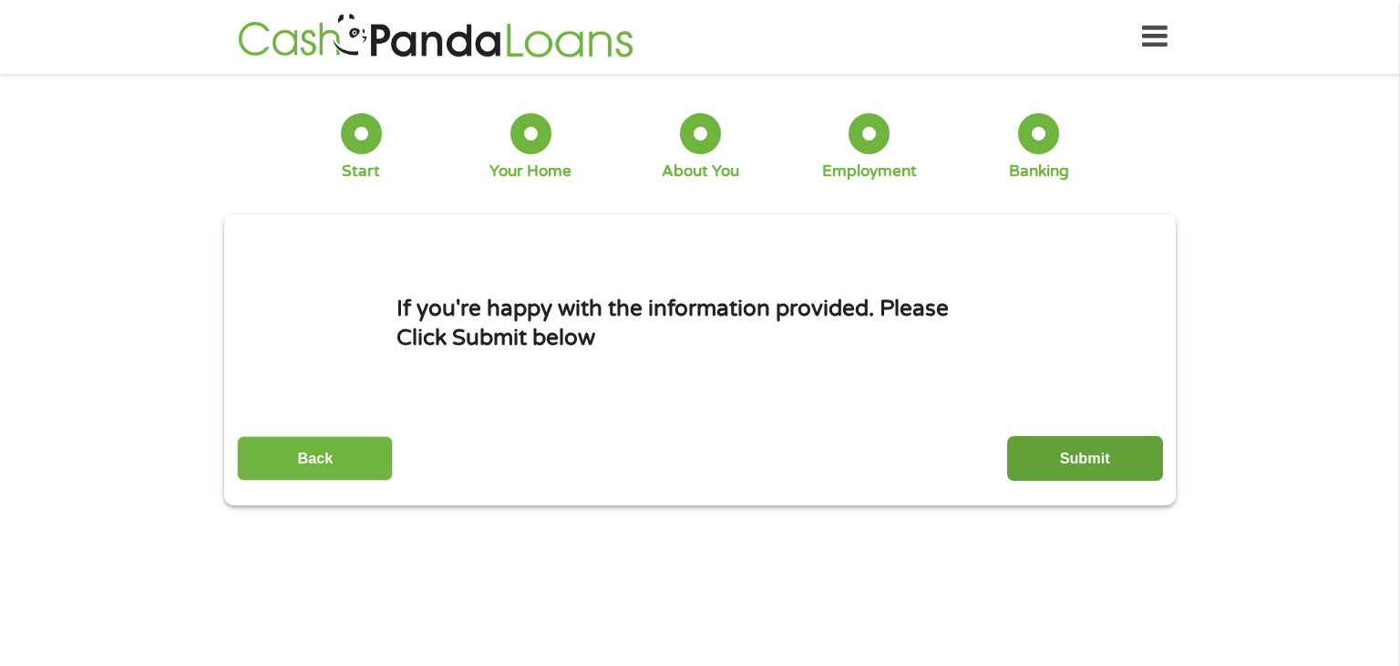
click at [1130, 460] on input "Submit" at bounding box center [1086, 458] width 156 height 45
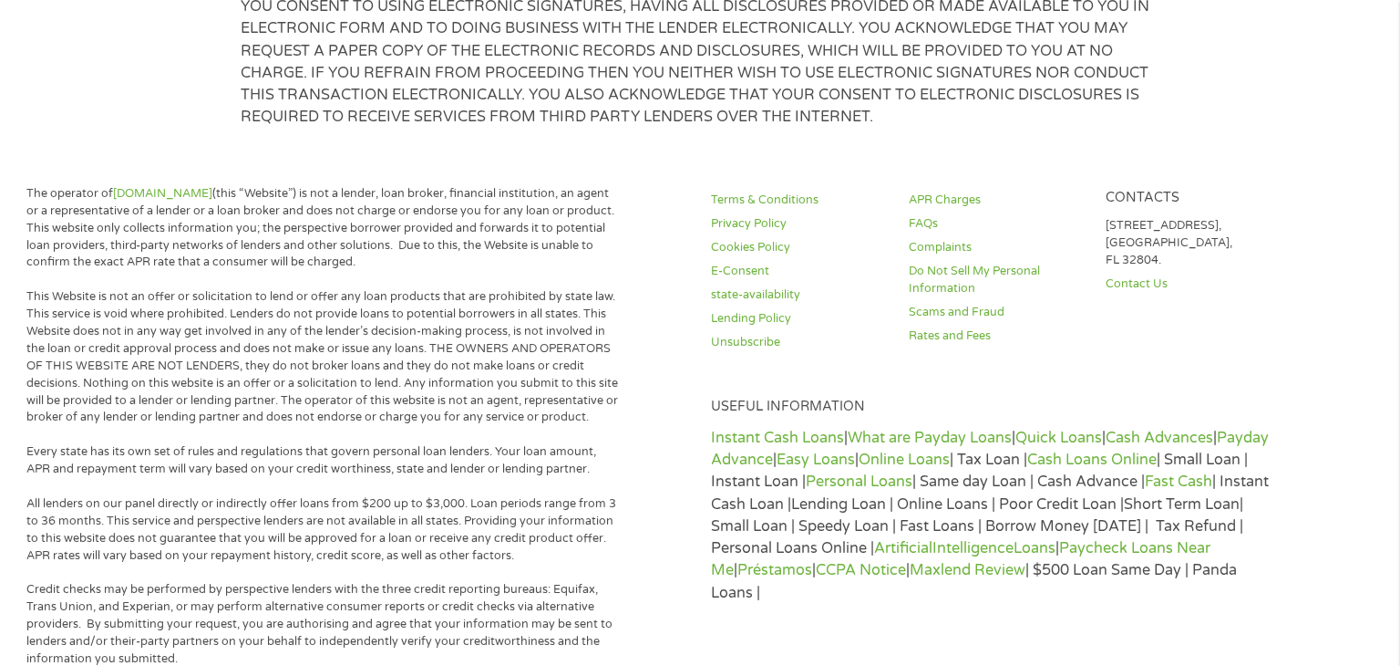
scroll to position [1250, 0]
